Goal: Information Seeking & Learning: Learn about a topic

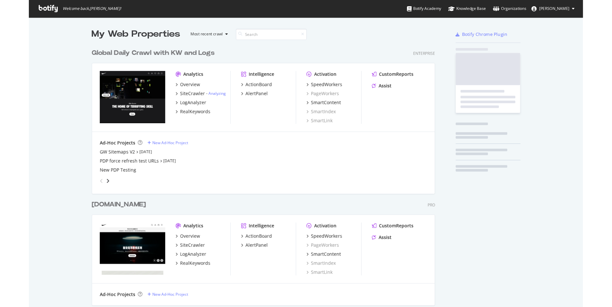
scroll to position [304, 281]
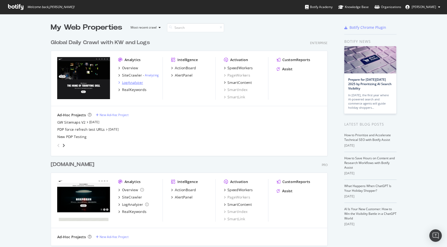
click at [129, 83] on div "LogAnalyzer" at bounding box center [132, 82] width 21 height 5
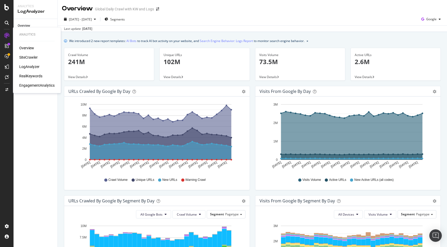
click at [37, 77] on div "RealKeywords" at bounding box center [30, 76] width 23 height 5
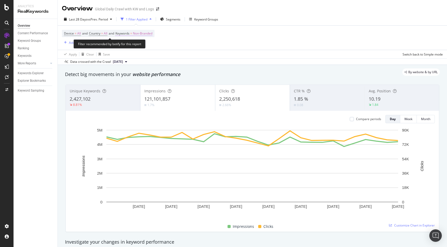
click at [138, 35] on span "Non-Branded" at bounding box center [142, 33] width 19 height 7
click at [139, 48] on span "Non-Branded" at bounding box center [134, 46] width 22 height 4
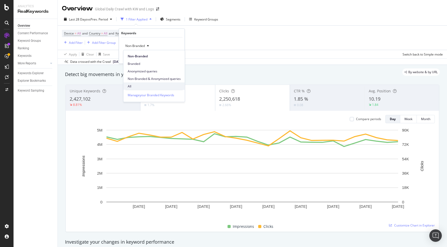
click at [138, 86] on span "All" at bounding box center [154, 86] width 53 height 5
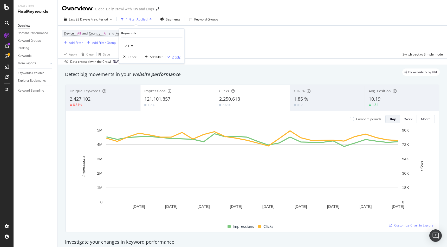
click at [176, 57] on div "Apply" at bounding box center [176, 57] width 8 height 4
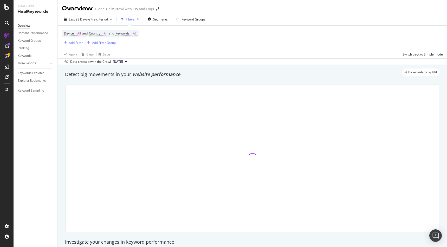
click at [76, 41] on div "Add Filter" at bounding box center [76, 43] width 14 height 4
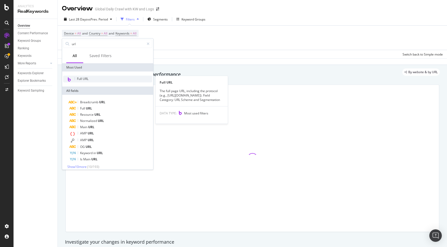
type input "url"
click at [91, 78] on div "Full URL" at bounding box center [107, 79] width 89 height 7
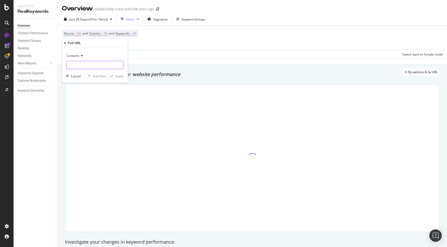
click at [90, 67] on input "text" at bounding box center [95, 65] width 57 height 8
type input "[DATE][DATE]"
click at [117, 77] on div "Apply" at bounding box center [119, 76] width 8 height 4
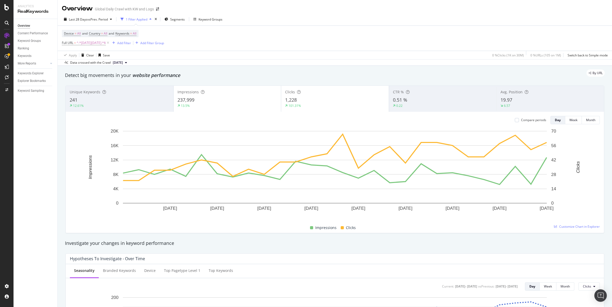
click at [90, 14] on div "Last 28 Days vs Prev. Period 1 Filter Applied Segments Keyword Groups Device = …" at bounding box center [335, 39] width 554 height 53
click at [90, 18] on span "vs Prev. Period" at bounding box center [97, 19] width 21 height 4
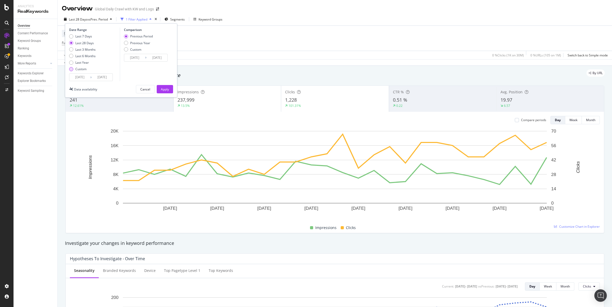
click at [84, 69] on div "Custom" at bounding box center [80, 69] width 11 height 4
click at [83, 76] on input "[DATE]" at bounding box center [79, 77] width 21 height 7
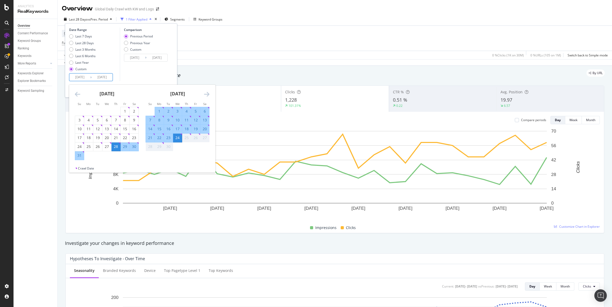
click at [82, 91] on div "[DATE]" at bounding box center [107, 96] width 64 height 22
drag, startPoint x: 82, startPoint y: 91, endPoint x: 78, endPoint y: 93, distance: 4.0
click at [78, 93] on div "[DATE] 1 2 3 4 5 6 7 8 9 10 11 12 13 14 15 16 17 18 19 20 21 22 23 24 25 26 27 …" at bounding box center [142, 125] width 146 height 81
click at [78, 93] on icon "Move backward to switch to the previous month." at bounding box center [77, 94] width 5 height 6
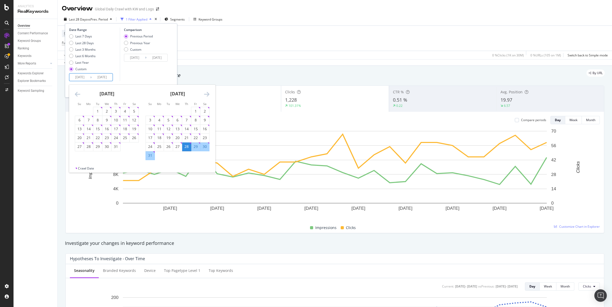
click at [78, 93] on icon "Move backward to switch to the previous month." at bounding box center [77, 94] width 5 height 6
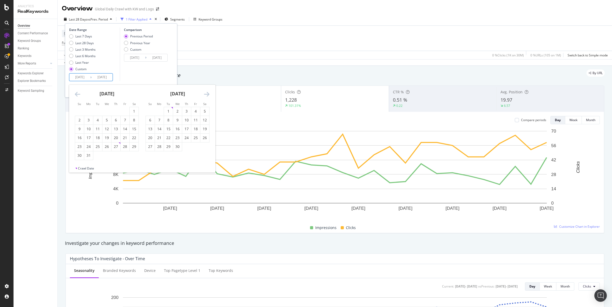
click at [78, 93] on icon "Move backward to switch to the previous month." at bounding box center [77, 94] width 5 height 6
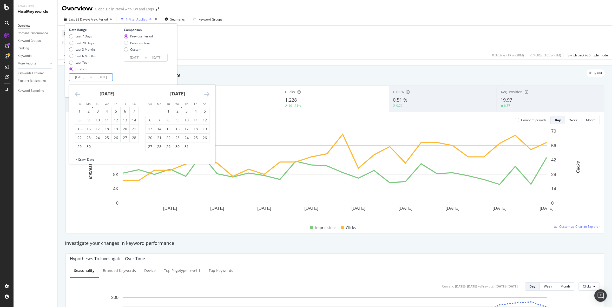
click at [78, 93] on icon "Move backward to switch to the previous month." at bounding box center [77, 94] width 5 height 6
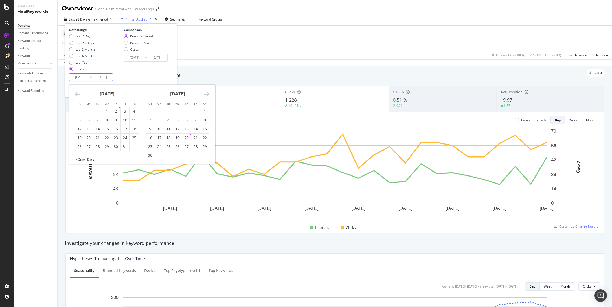
click at [78, 93] on icon "Move backward to switch to the previous month." at bounding box center [77, 94] width 5 height 6
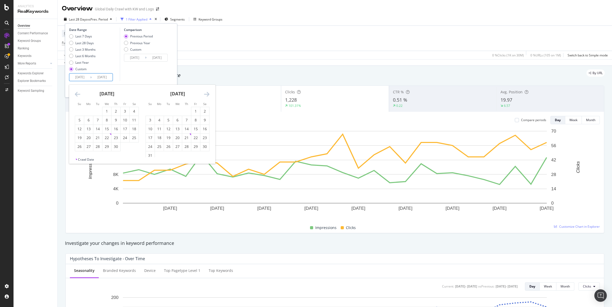
click at [78, 93] on icon "Move backward to switch to the previous month." at bounding box center [77, 94] width 5 height 6
click at [184, 151] on div "31" at bounding box center [186, 146] width 9 height 9
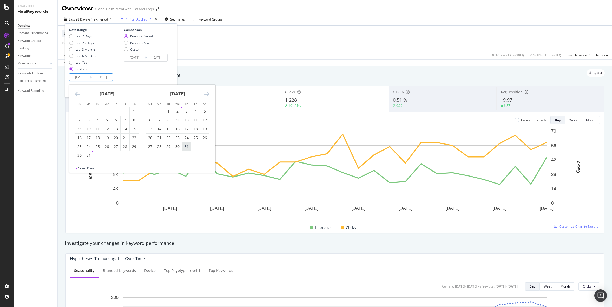
type input "[DATE]"
click at [172, 47] on div "Date Range Last 7 Days Last 28 Days Last 3 Months Last 6 Months Last Year Custo…" at bounding box center [121, 55] width 104 height 54
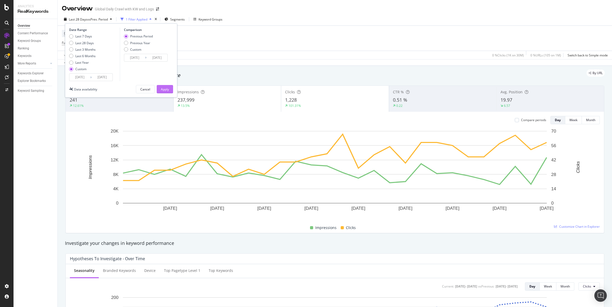
click at [168, 93] on div "Apply" at bounding box center [165, 89] width 8 height 8
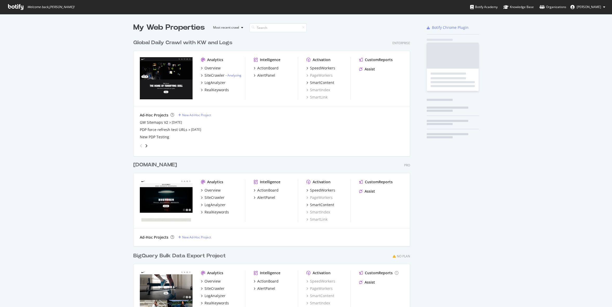
scroll to position [304, 281]
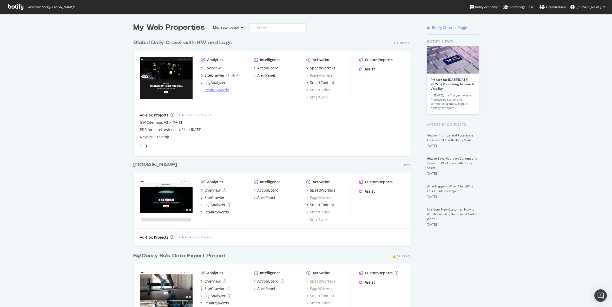
click at [218, 90] on div "RealKeywords" at bounding box center [217, 89] width 24 height 5
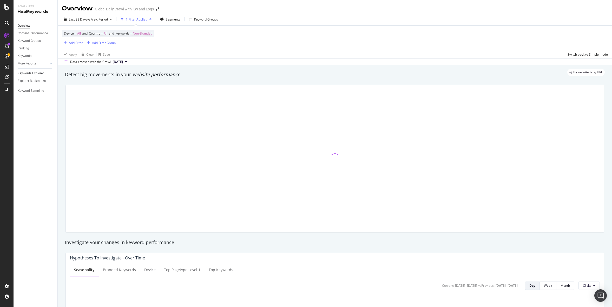
click at [36, 73] on div "Keywords Explorer" at bounding box center [31, 73] width 26 height 5
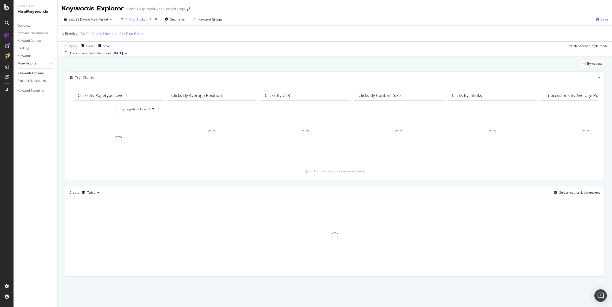
click at [37, 64] on link "More Reports" at bounding box center [33, 63] width 31 height 5
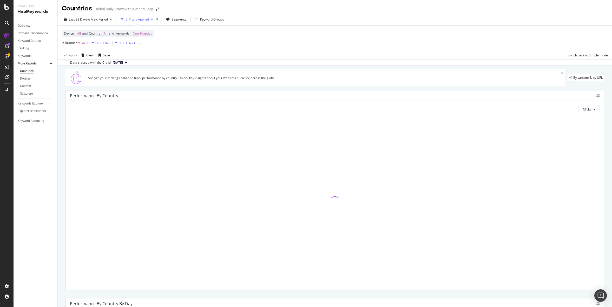
click at [27, 72] on div "Countries" at bounding box center [27, 70] width 14 height 5
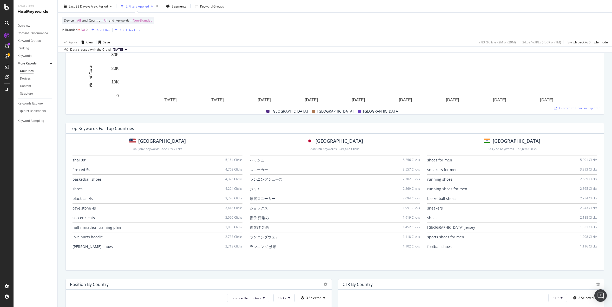
scroll to position [287, 0]
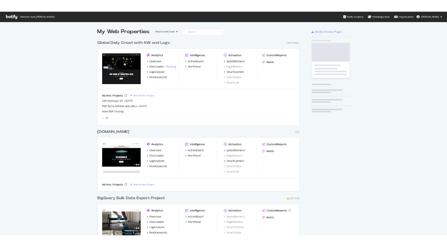
scroll to position [304, 281]
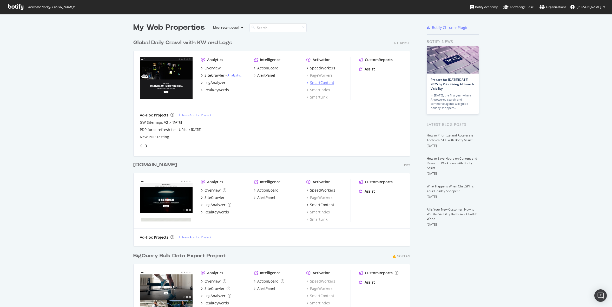
click at [326, 81] on div "SmartContent" at bounding box center [322, 82] width 24 height 5
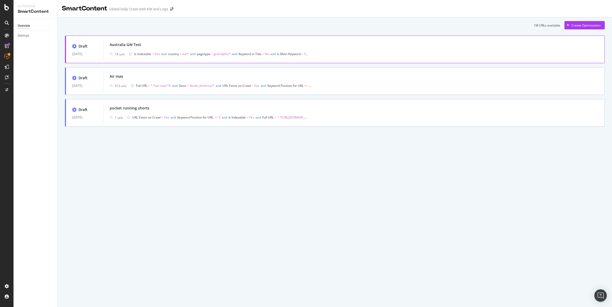
click at [171, 46] on div "Australia GW Test" at bounding box center [354, 44] width 489 height 7
